Goal: Task Accomplishment & Management: Manage account settings

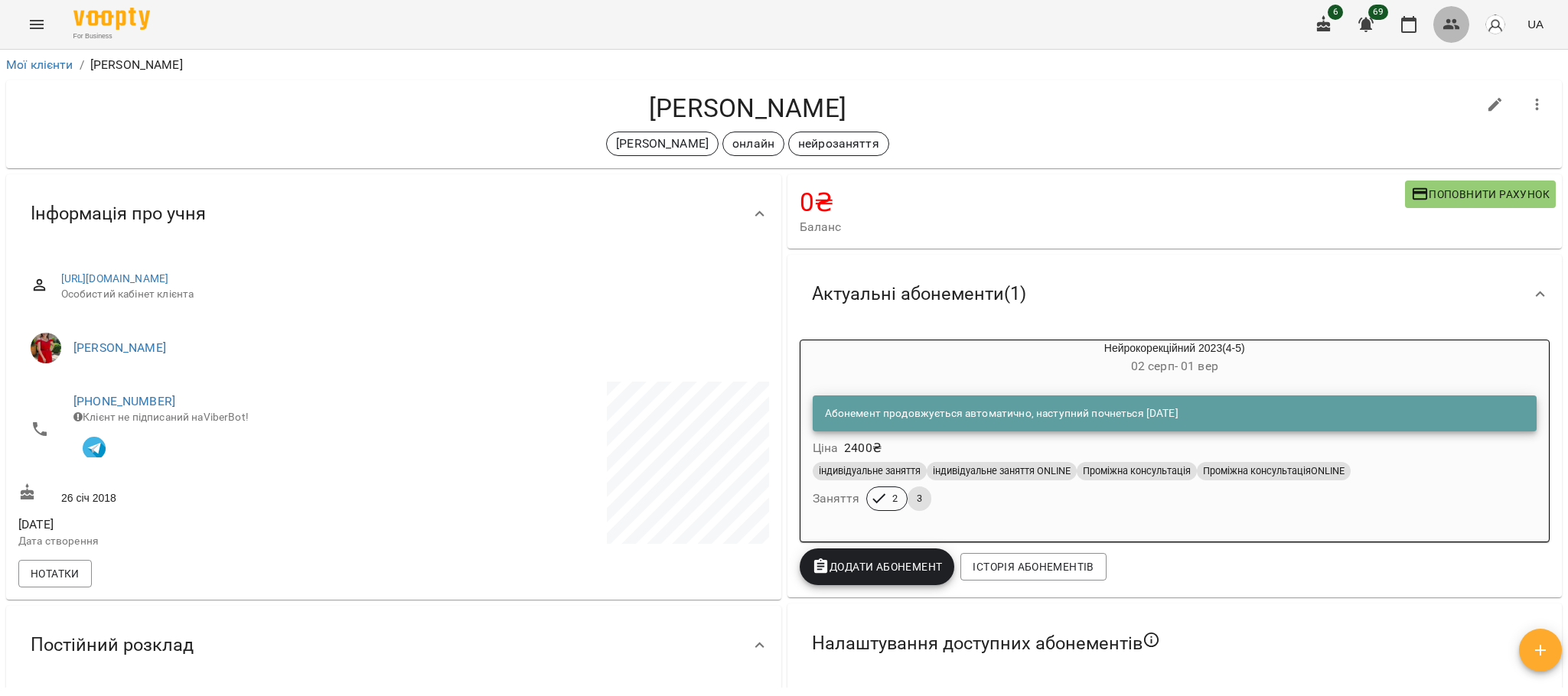
click at [1455, 33] on icon "button" at bounding box center [1452, 24] width 18 height 18
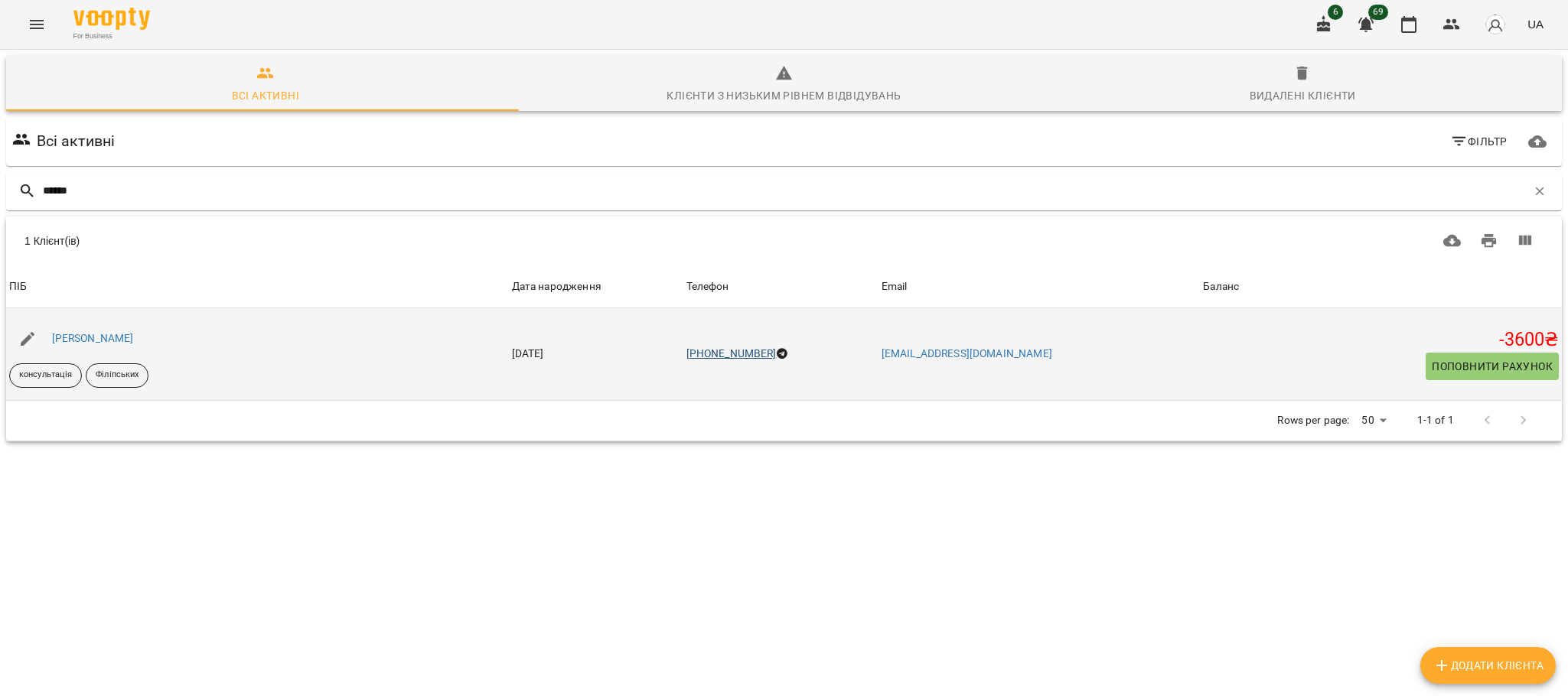
type input "******"
click at [759, 356] on link "+380970750205" at bounding box center [731, 353] width 91 height 12
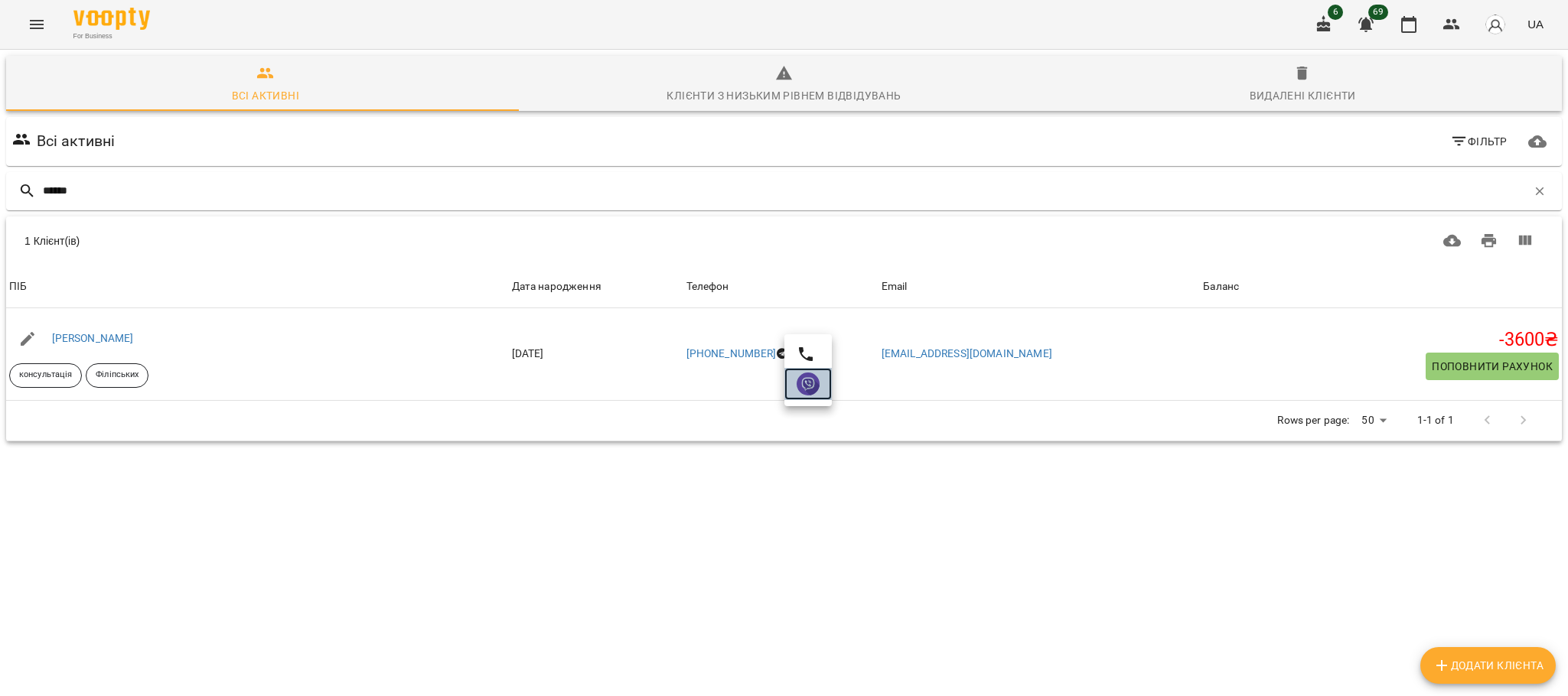
click at [815, 377] on img at bounding box center [809, 384] width 23 height 23
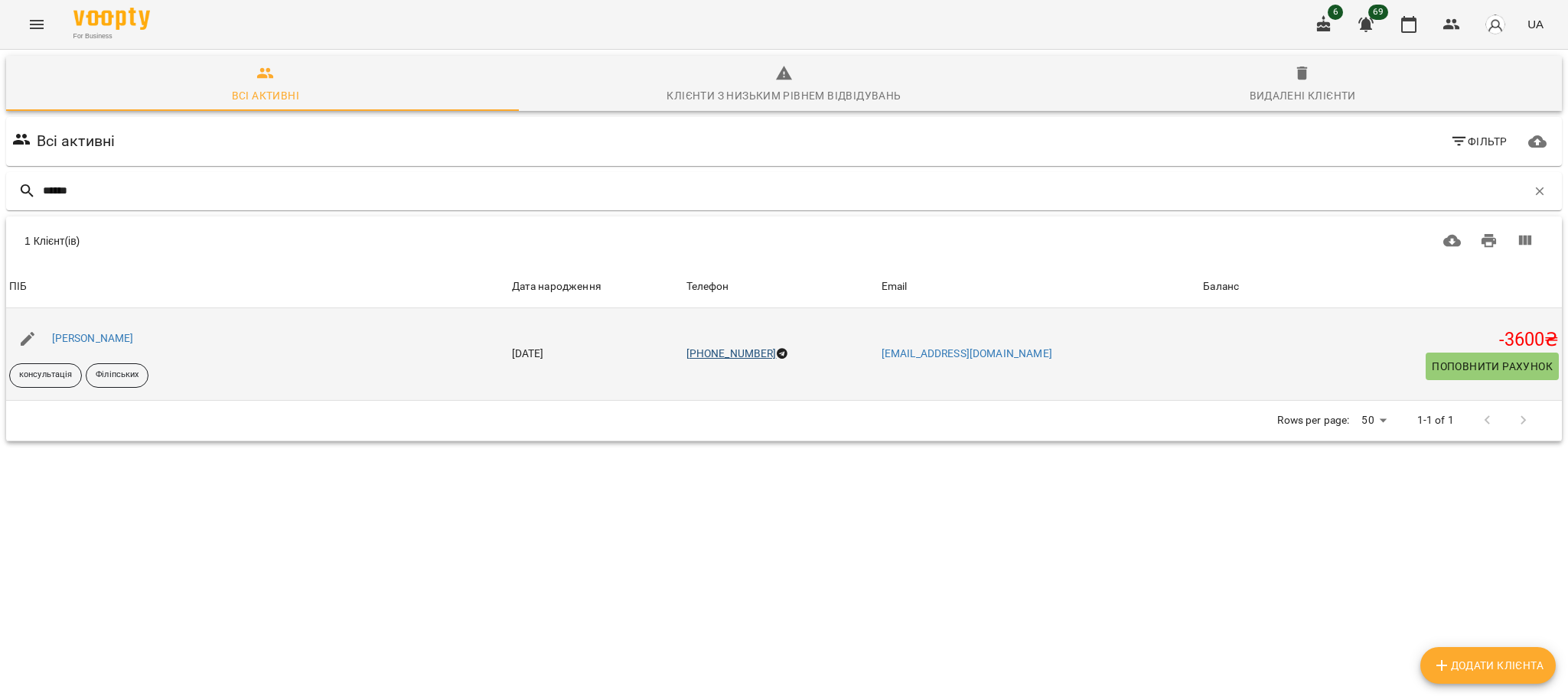
drag, startPoint x: 700, startPoint y: 353, endPoint x: 783, endPoint y: 352, distance: 83.0
click at [783, 352] on tr "ПІБ Батаєв Тімур консультація Філіпських Дата народження 06 жовт 2020 Телефон +…" at bounding box center [784, 354] width 1556 height 91
copy tr "06 жовт 2020 Телефон +380970750205"
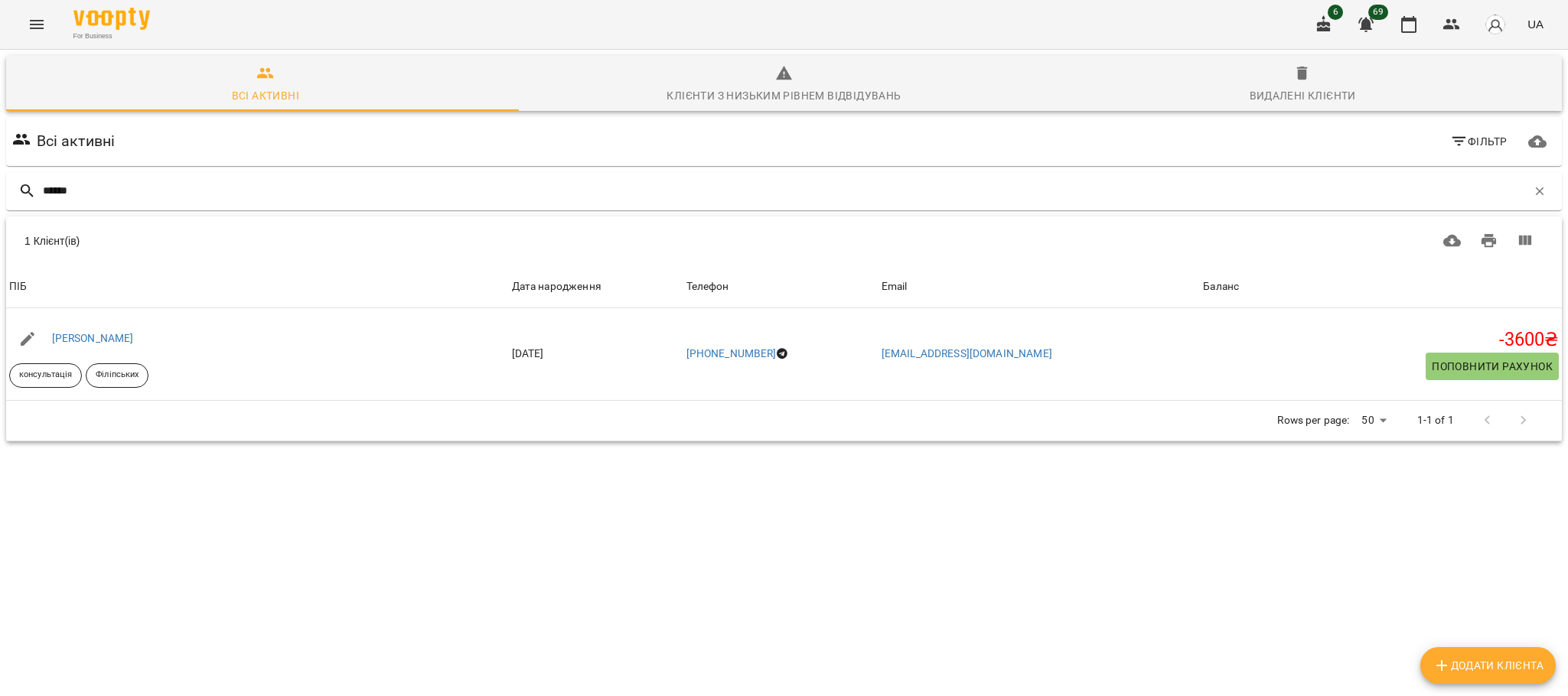
drag, startPoint x: 99, startPoint y: 76, endPoint x: 198, endPoint y: 9, distance: 119.5
click at [99, 76] on span "Всі активні" at bounding box center [265, 85] width 500 height 42
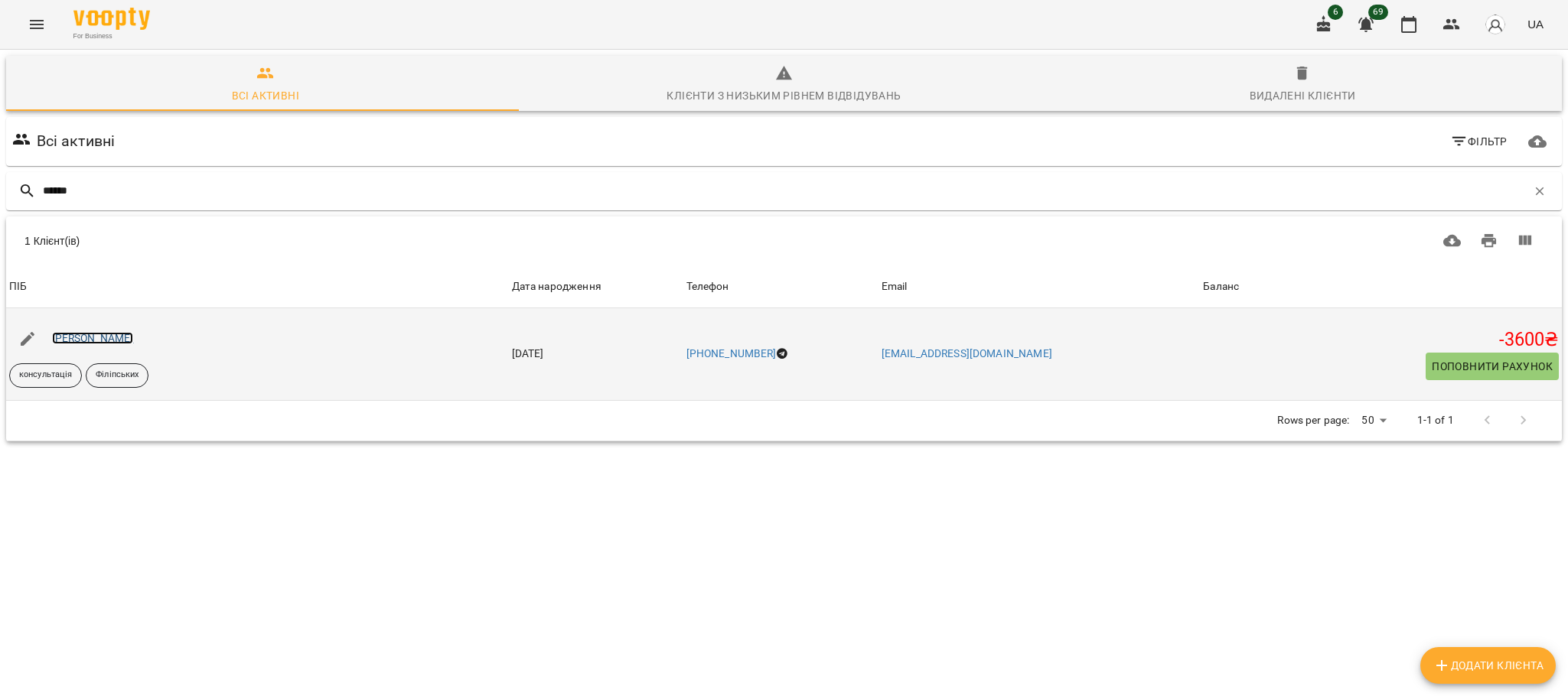
click at [97, 341] on link "[PERSON_NAME]" at bounding box center [93, 338] width 82 height 12
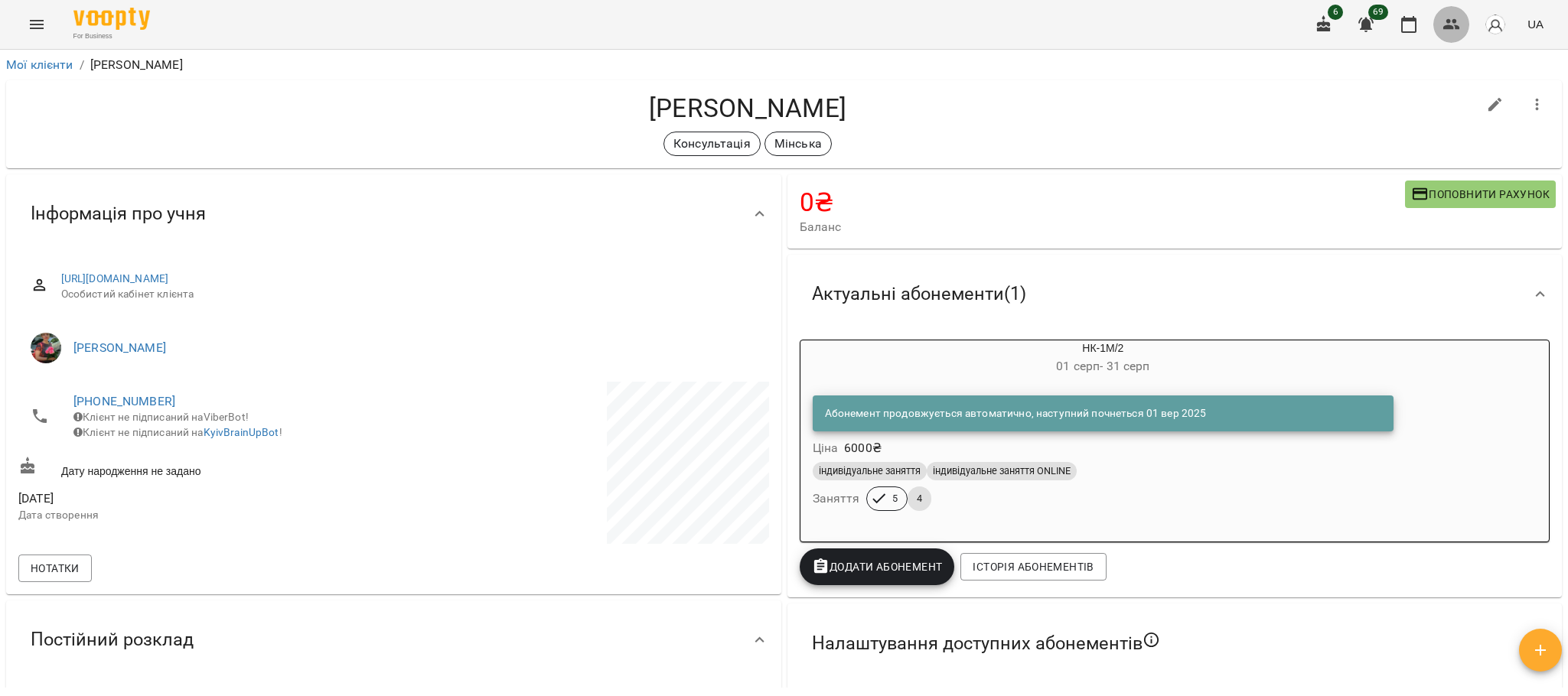
click at [1447, 9] on button "button" at bounding box center [1452, 24] width 37 height 37
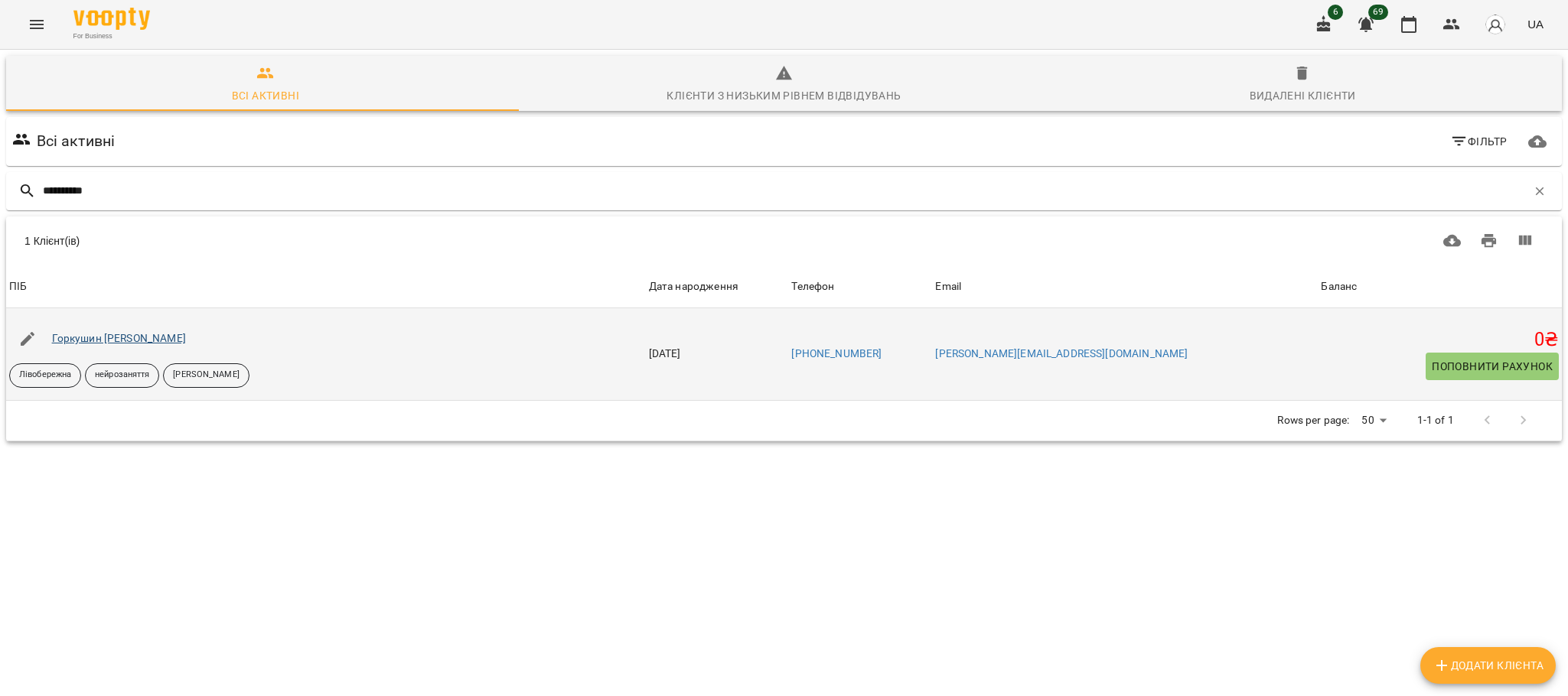
type input "**********"
click at [129, 336] on link "Горкушин [PERSON_NAME]" at bounding box center [119, 338] width 134 height 12
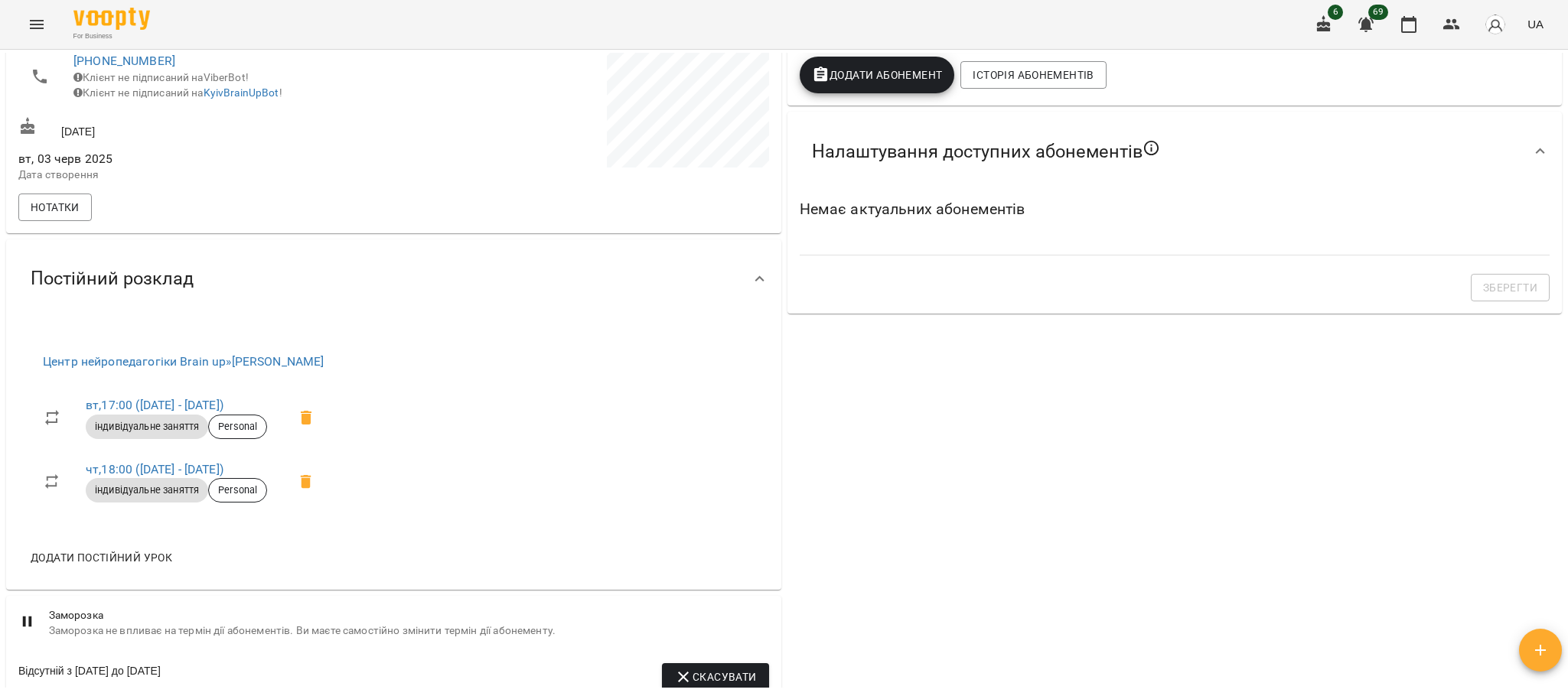
scroll to position [574, 0]
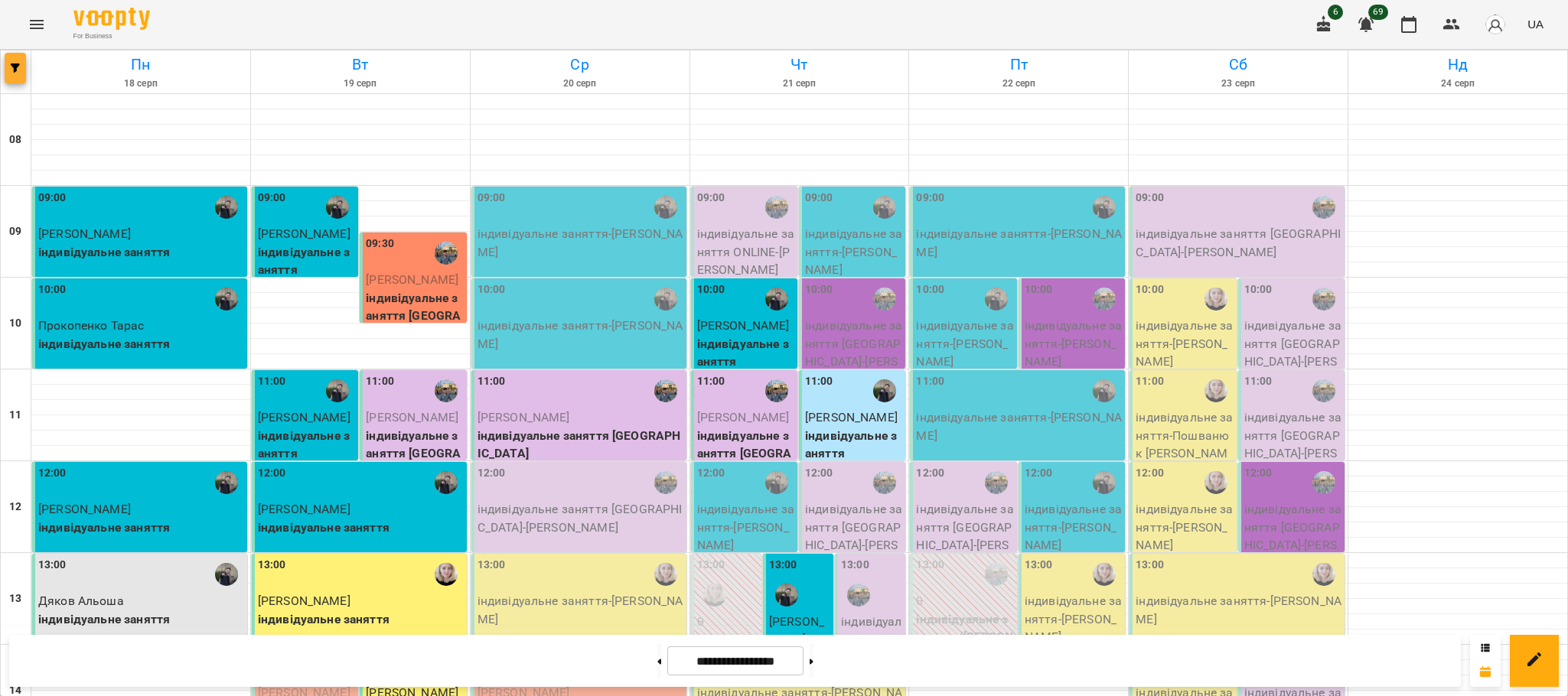
click at [9, 73] on button "button" at bounding box center [16, 68] width 22 height 31
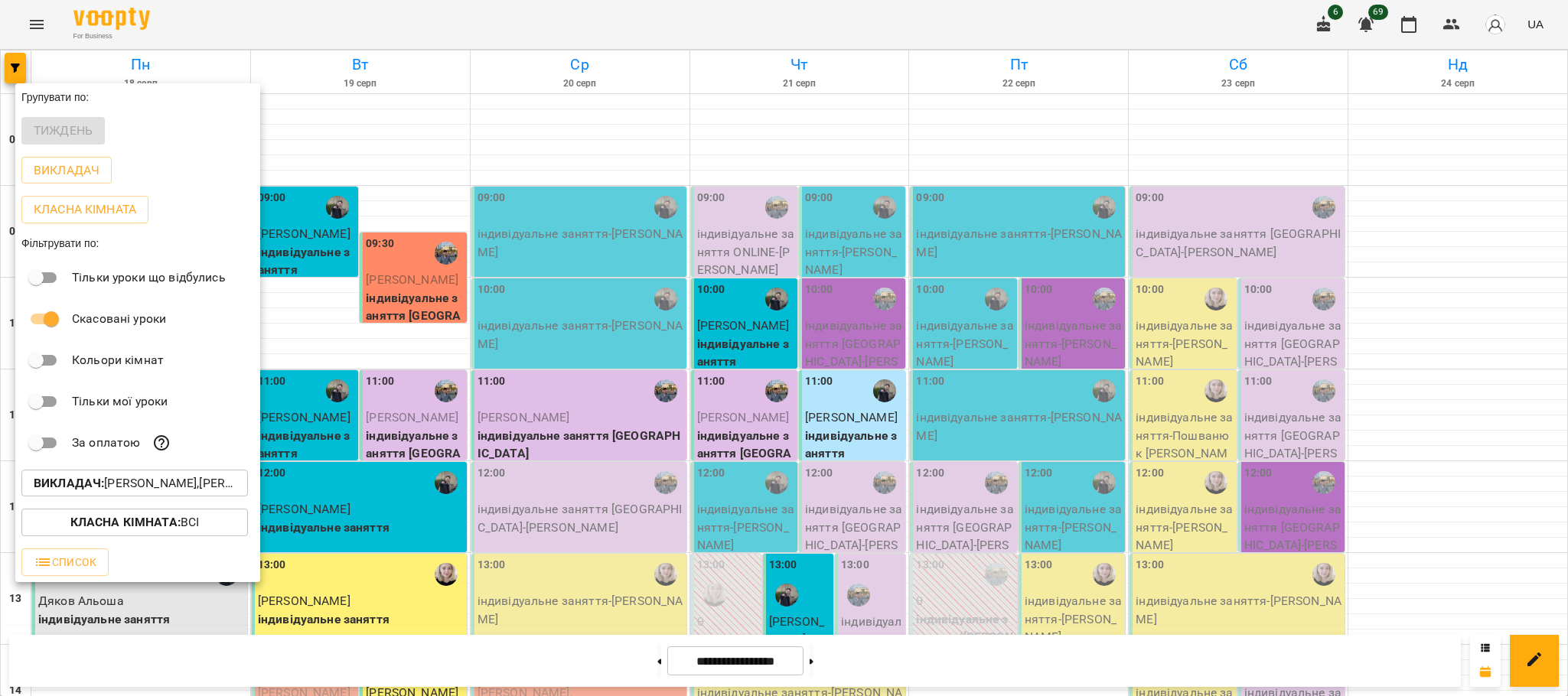
click at [129, 489] on p "Викладач : [PERSON_NAME],[PERSON_NAME],[PERSON_NAME]" at bounding box center [135, 483] width 202 height 18
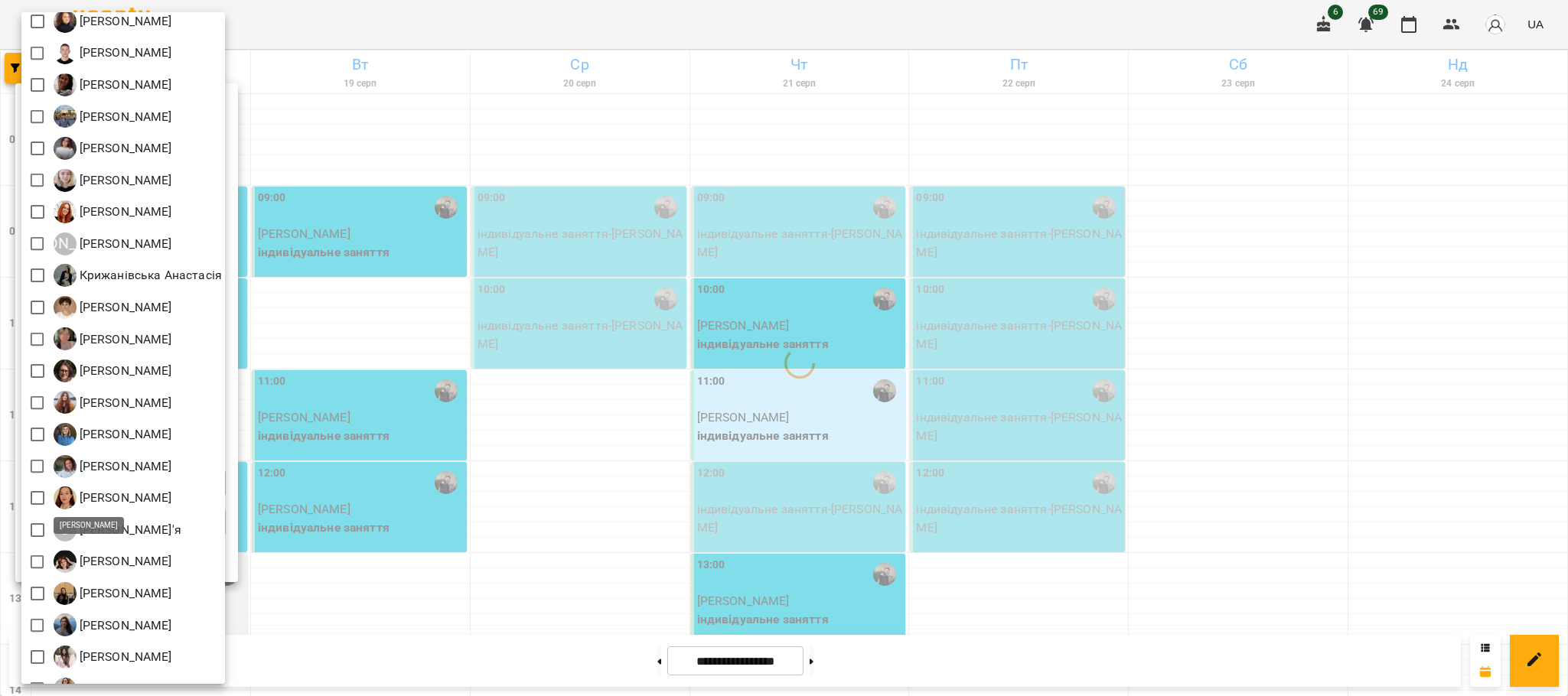
scroll to position [315, 0]
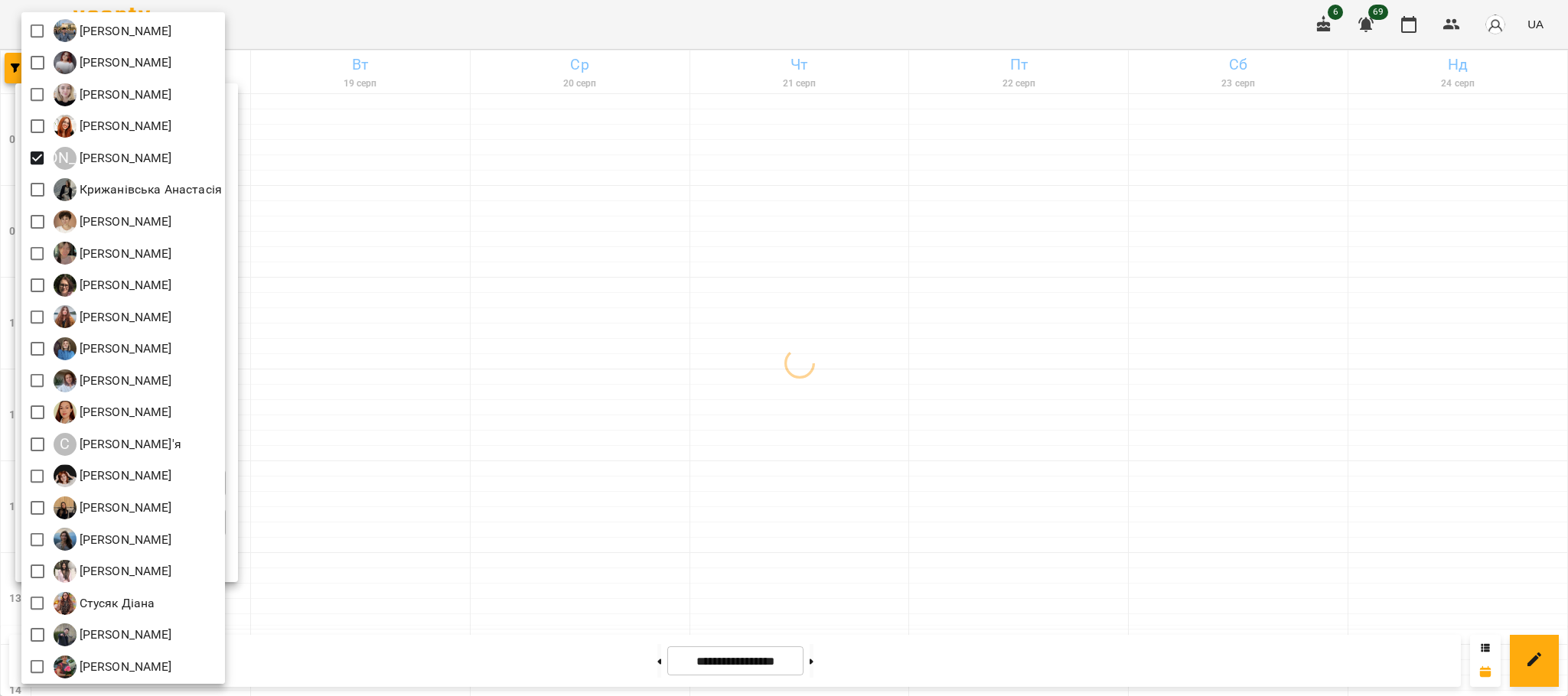
click at [347, 30] on div at bounding box center [784, 348] width 1568 height 696
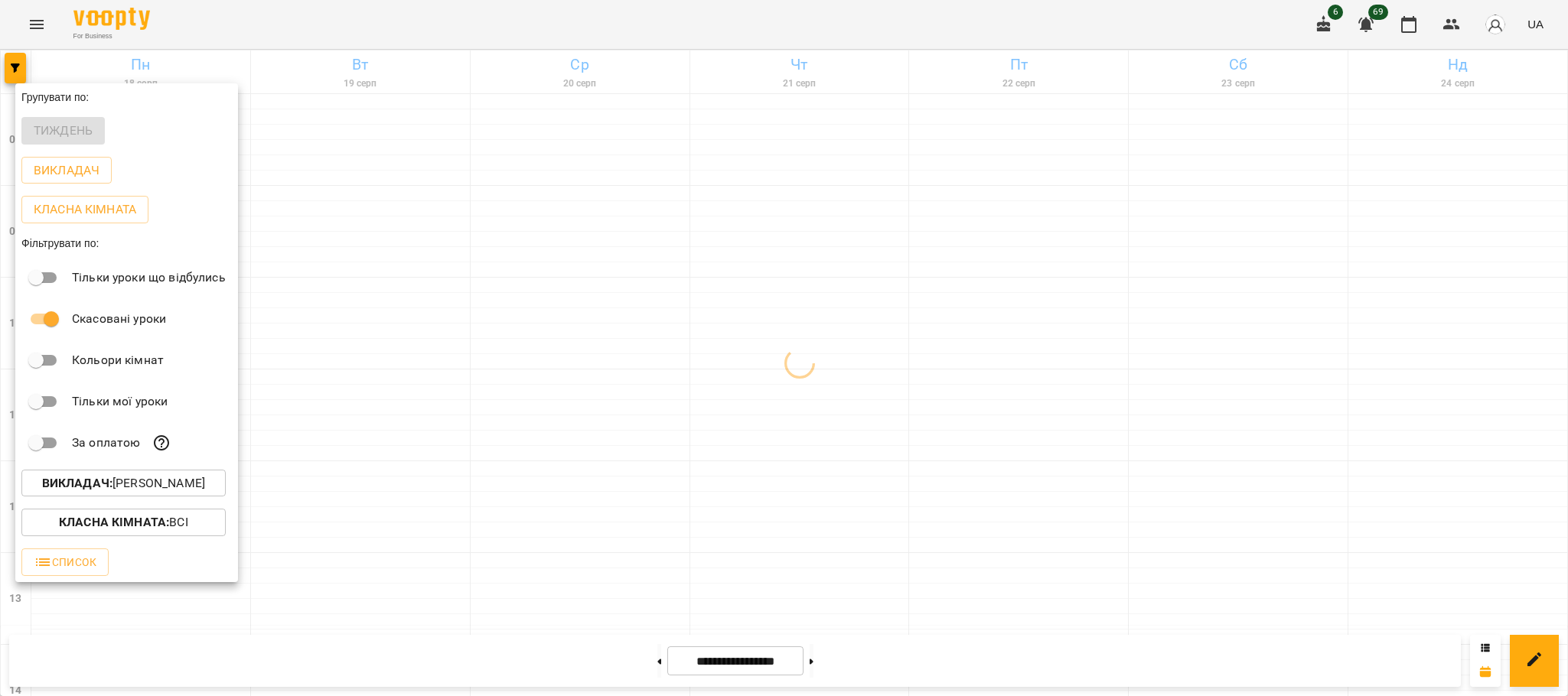
click at [347, 30] on div "Всі [PERSON_NAME] [PERSON_NAME] [PERSON_NAME] [PERSON_NAME] [PERSON_NAME] [PERS…" at bounding box center [784, 348] width 1568 height 696
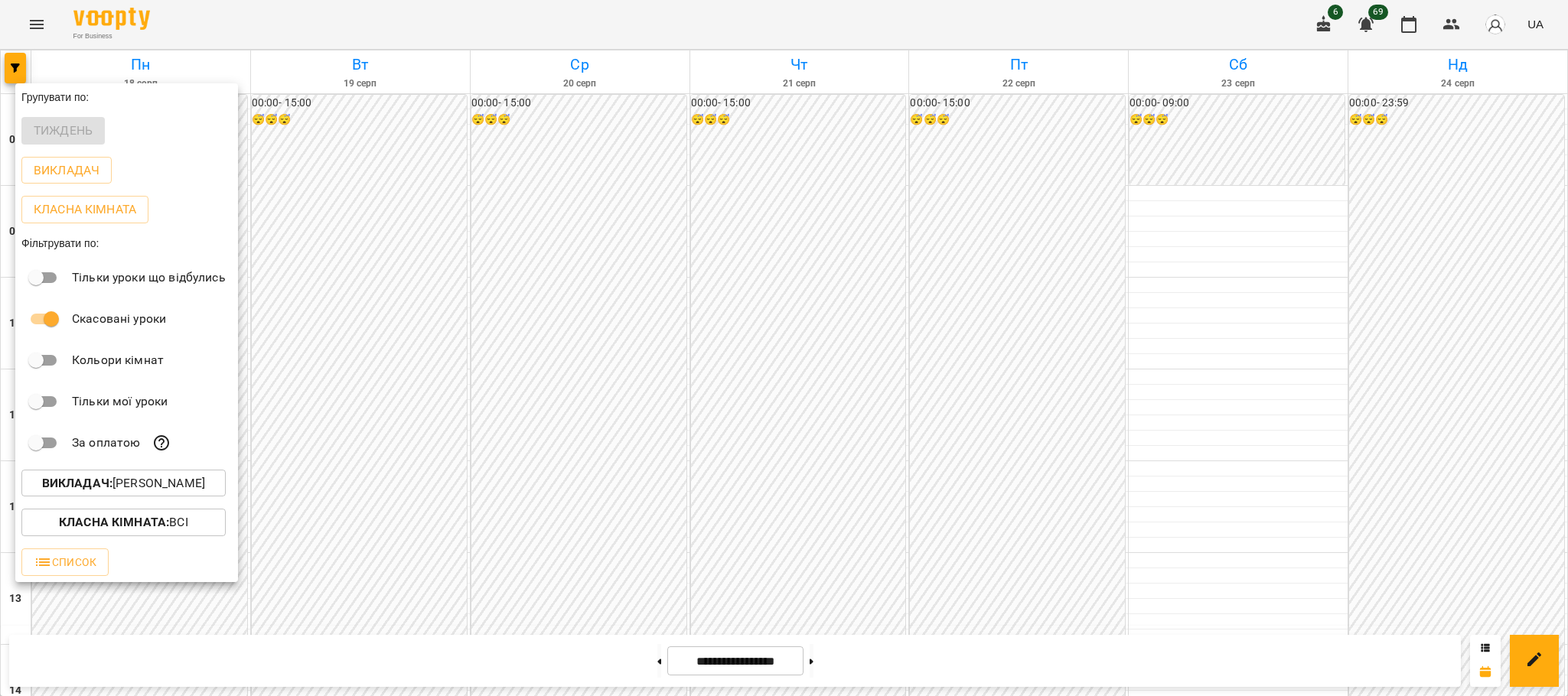
click at [365, 21] on div at bounding box center [784, 348] width 1568 height 696
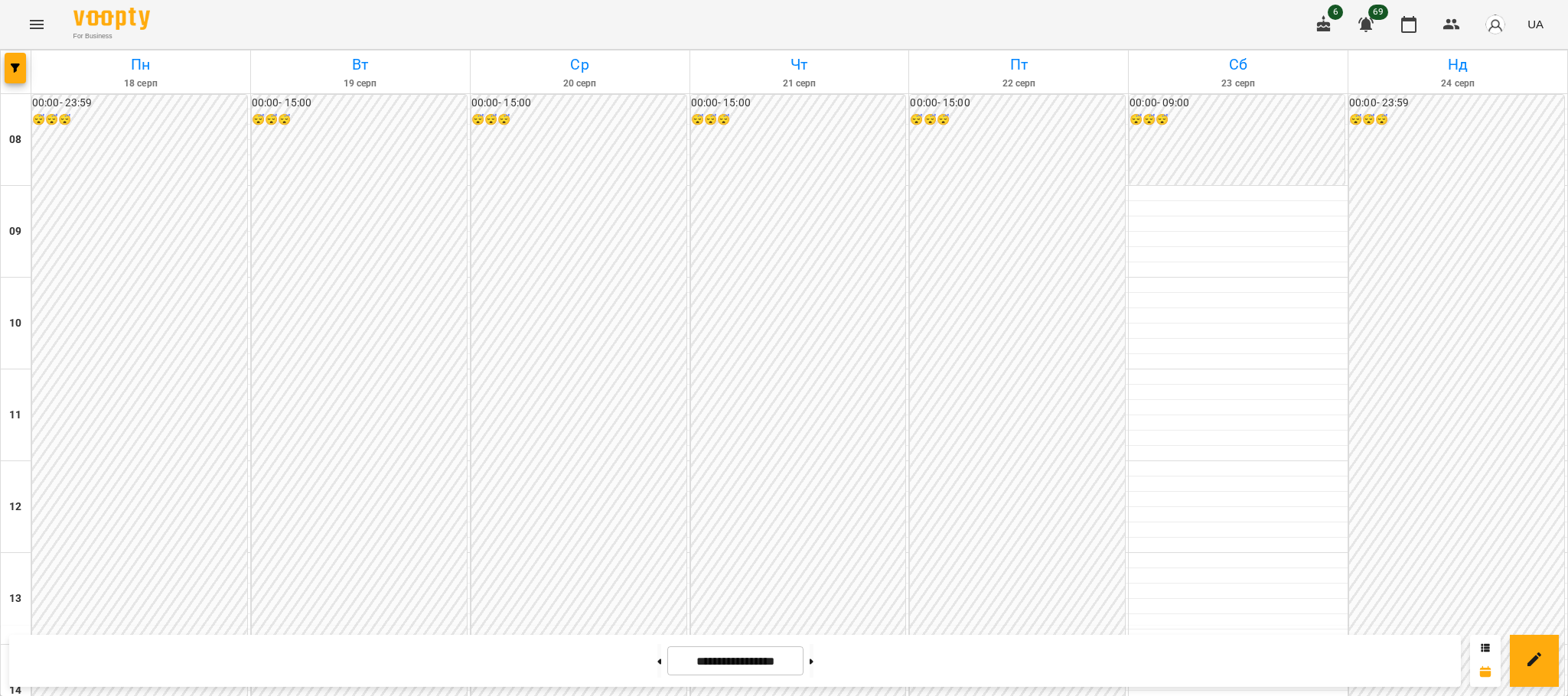
scroll to position [751, 0]
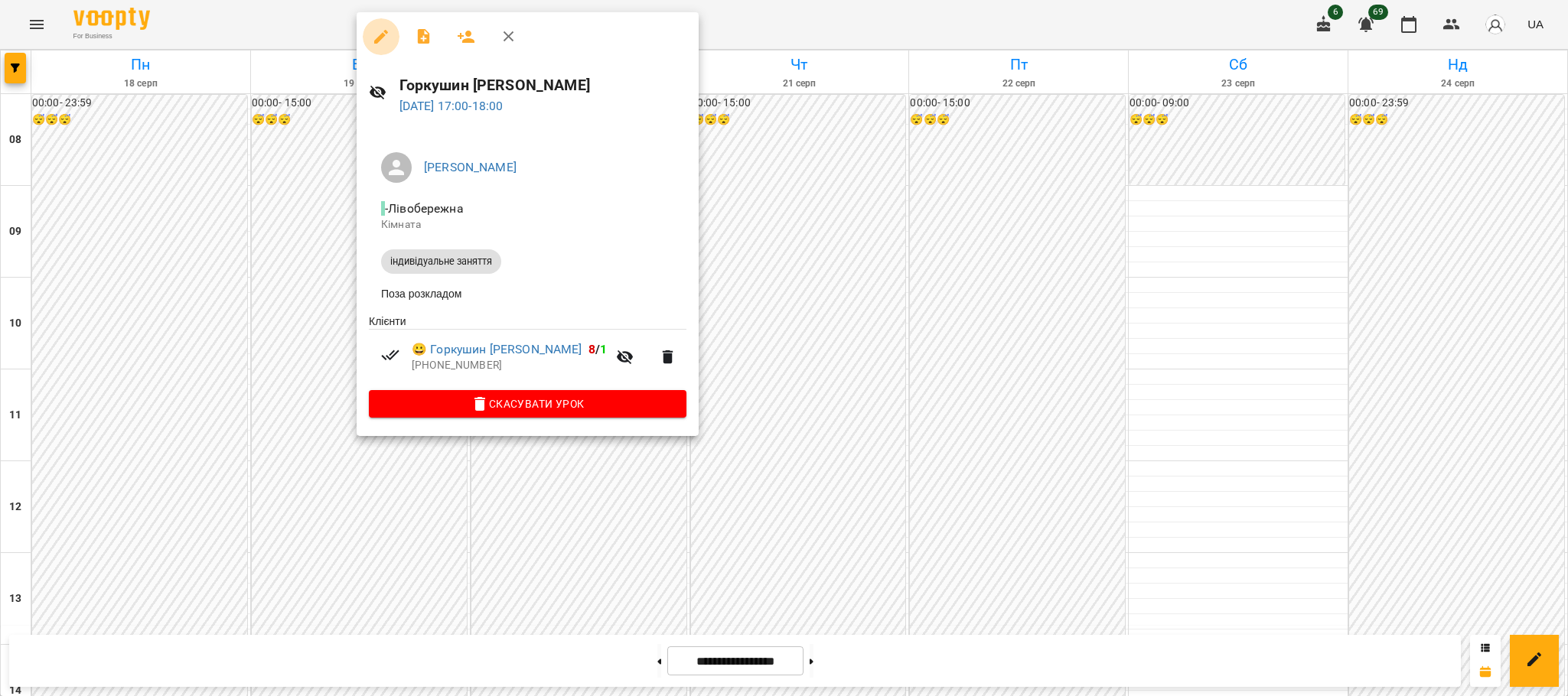
click at [381, 37] on icon "button" at bounding box center [381, 37] width 14 height 14
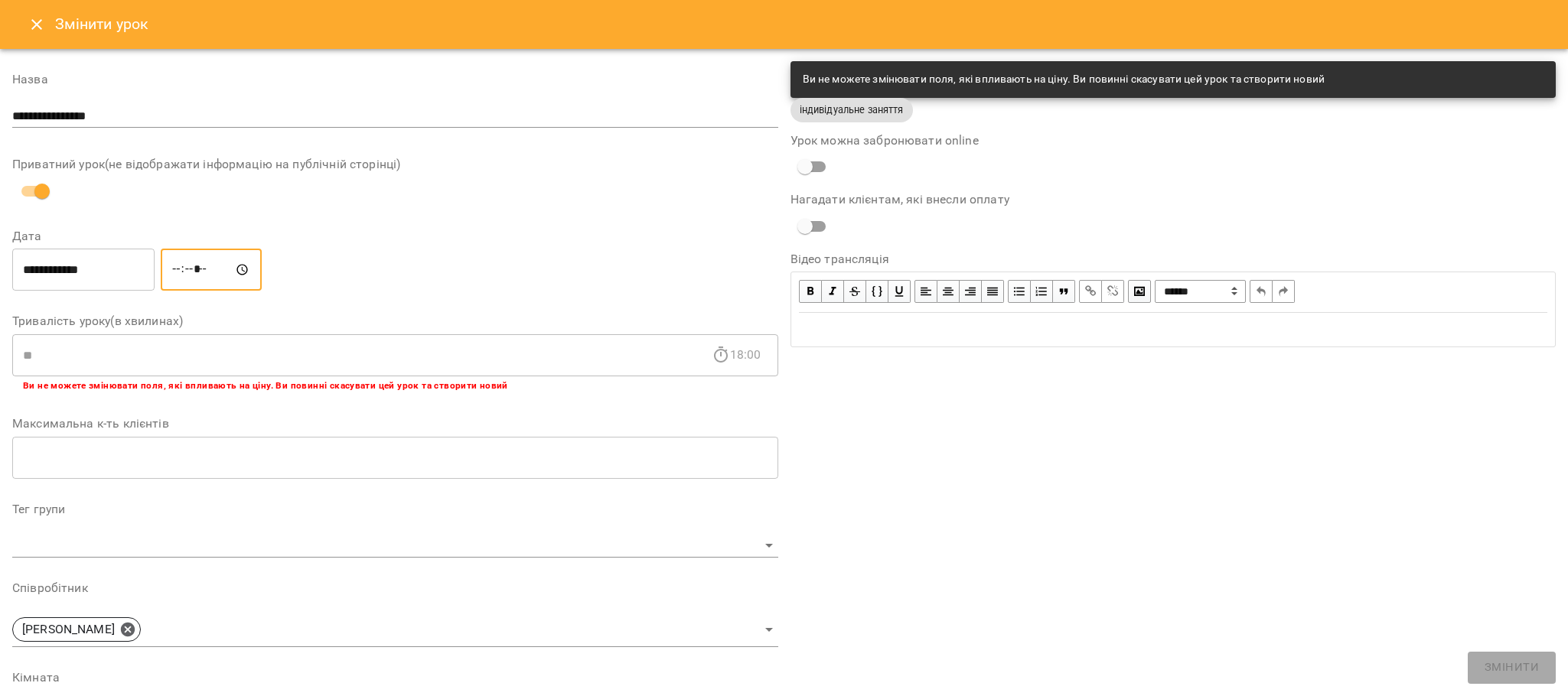
click at [229, 269] on input "*****" at bounding box center [211, 270] width 101 height 43
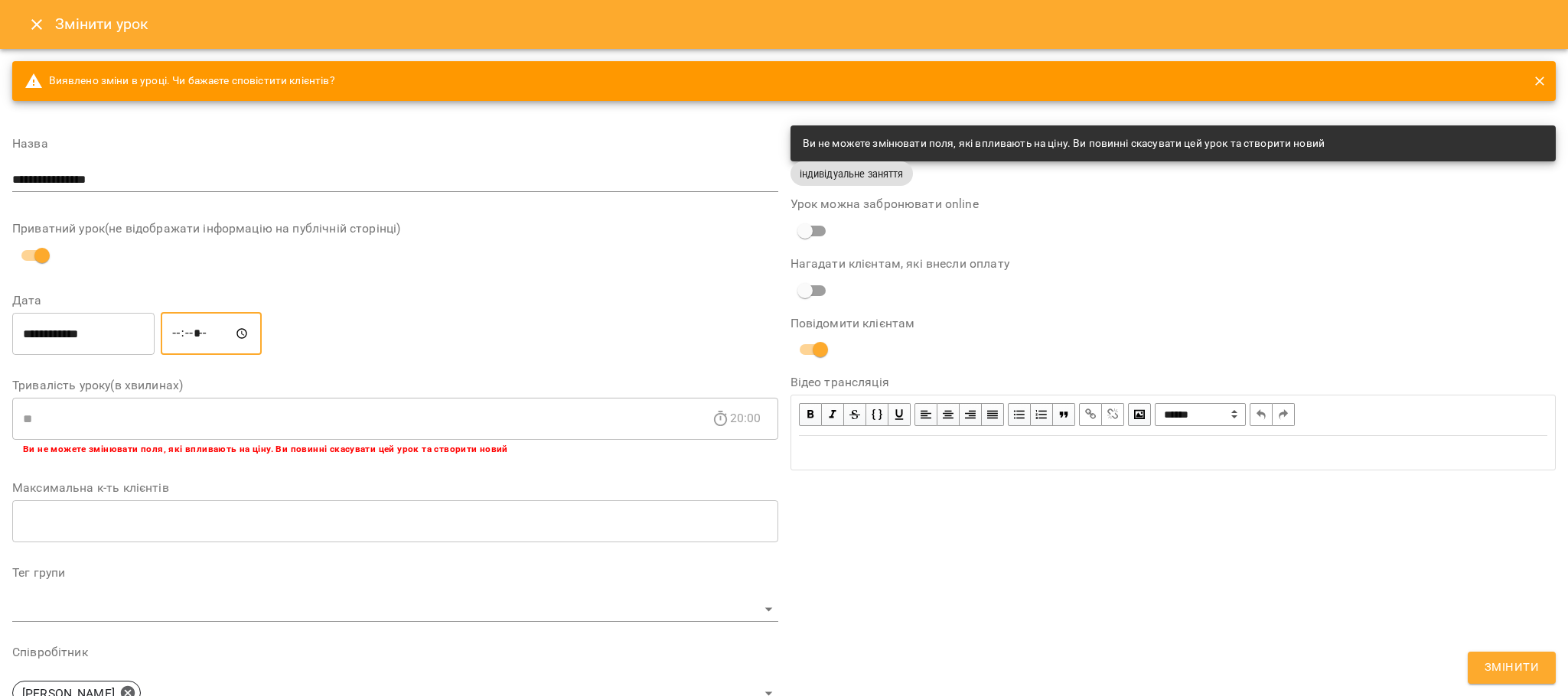
type input "*****"
click at [1508, 681] on button "Змінити" at bounding box center [1511, 668] width 88 height 32
